Goal: Navigation & Orientation: Find specific page/section

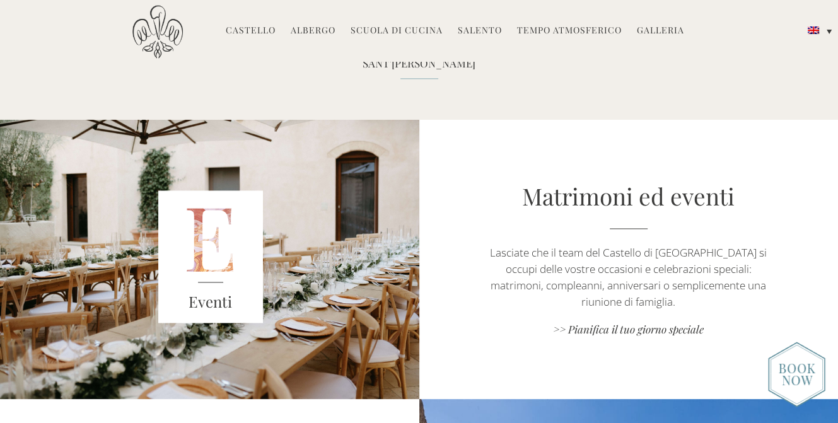
scroll to position [1891, 0]
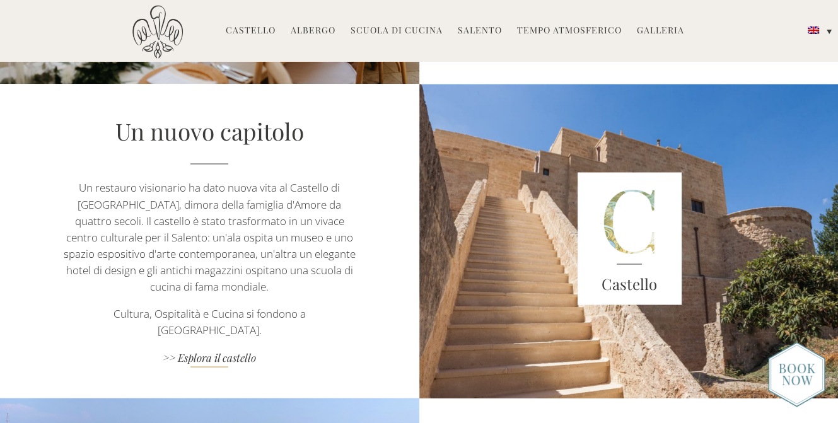
click at [199, 352] on font ">> Esplora il castello" at bounding box center [209, 357] width 93 height 14
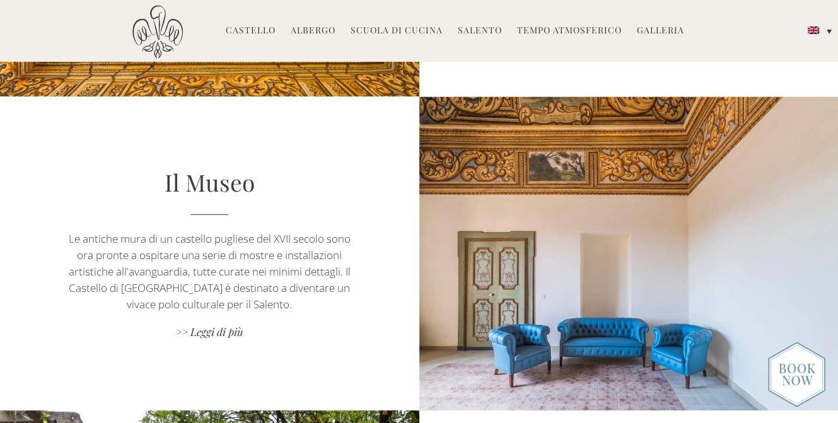
scroll to position [1513, 0]
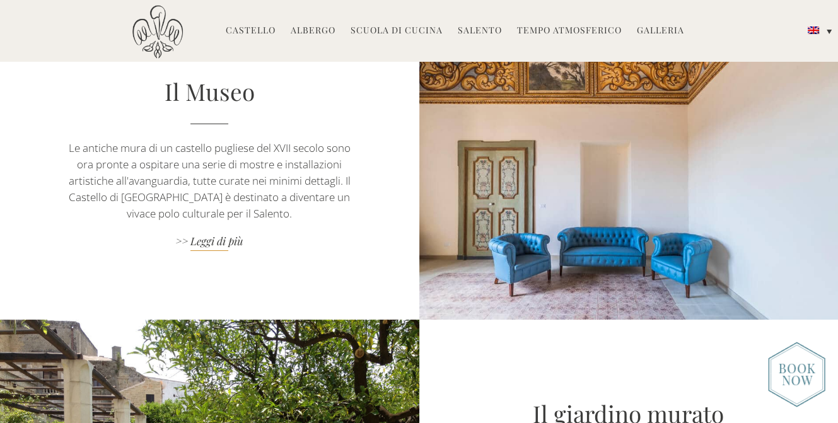
click at [203, 243] on font ">> Leggi di più" at bounding box center [209, 241] width 68 height 14
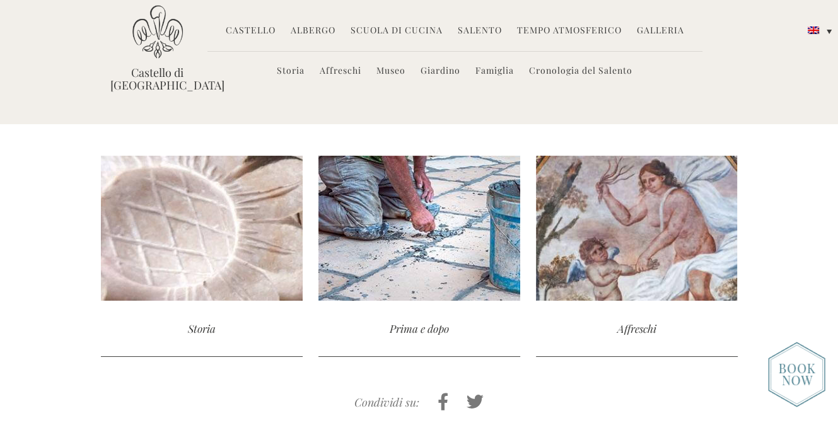
scroll to position [1135, 0]
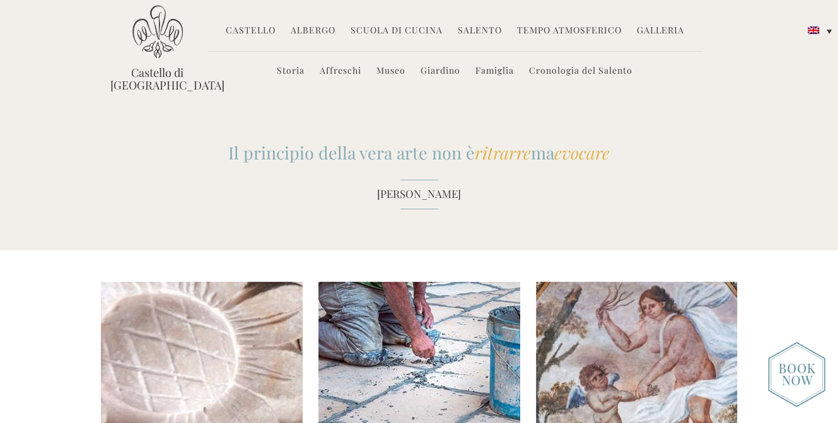
click at [263, 25] on font "Castello" at bounding box center [251, 30] width 50 height 12
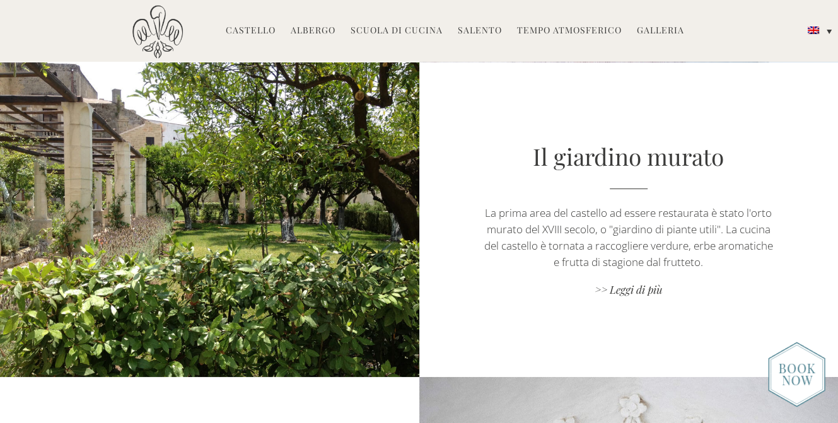
scroll to position [1828, 0]
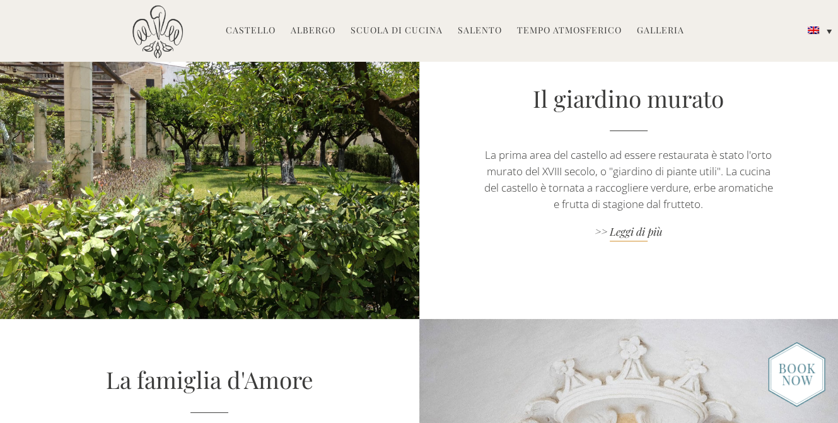
click at [644, 233] on font ">> Leggi di più" at bounding box center [628, 231] width 68 height 14
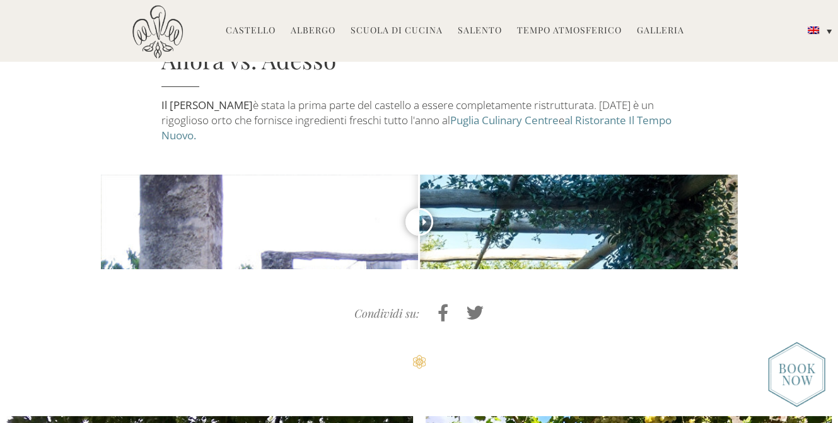
scroll to position [1513, 0]
